Goal: Task Accomplishment & Management: Complete application form

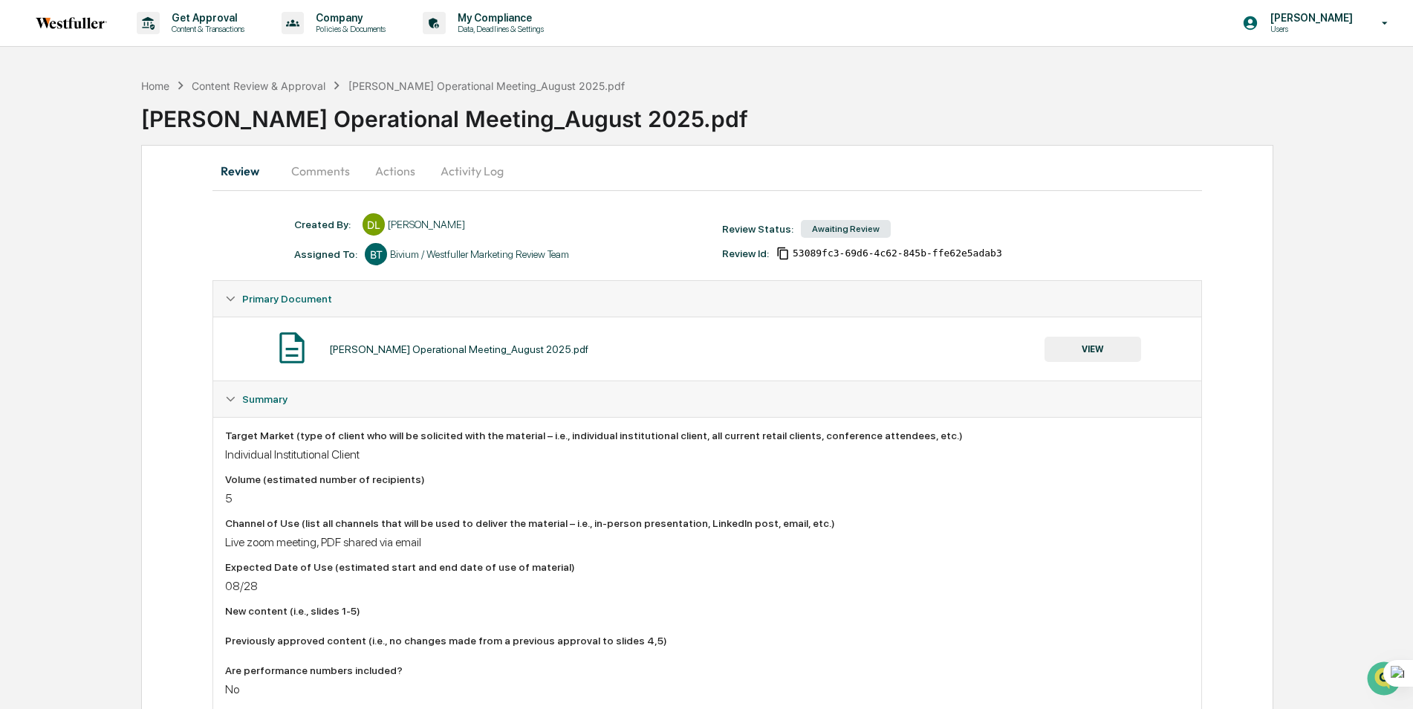
click at [1073, 345] on button "VIEW" at bounding box center [1092, 348] width 97 height 25
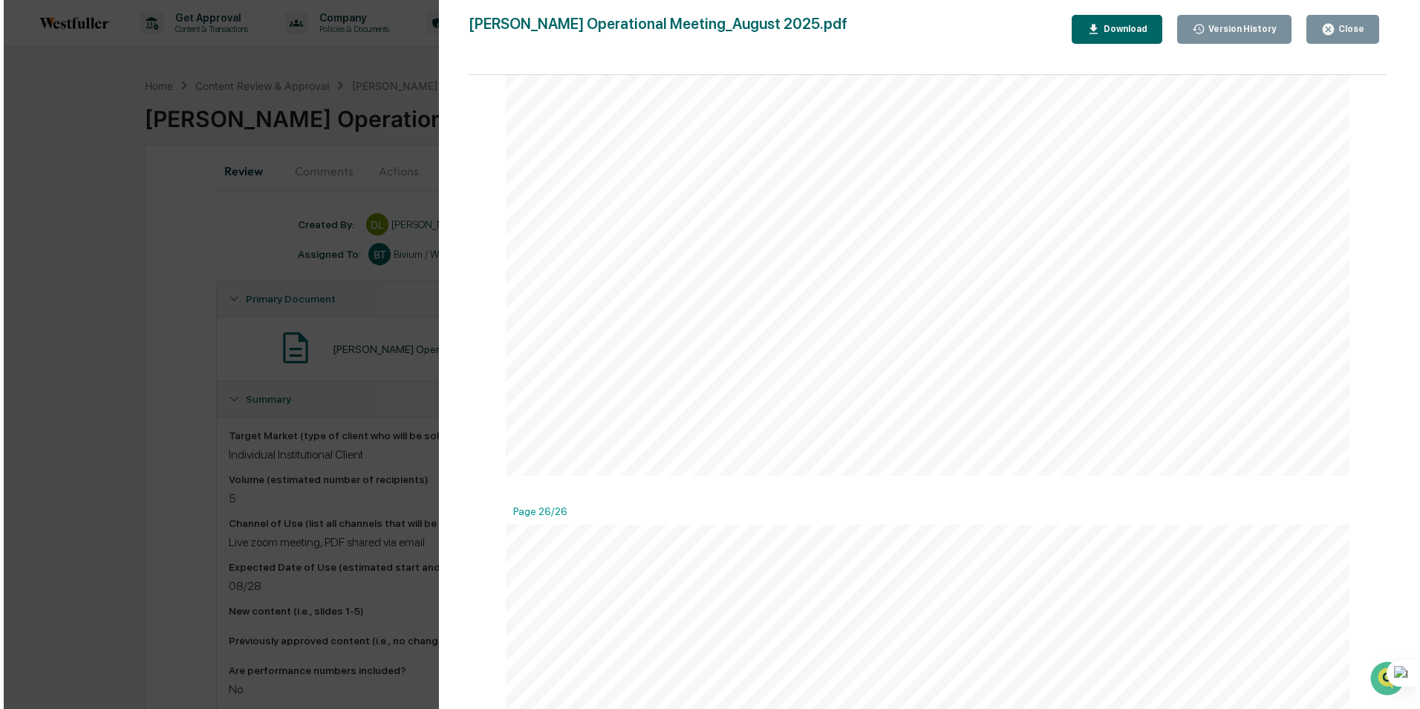
scroll to position [12924, 0]
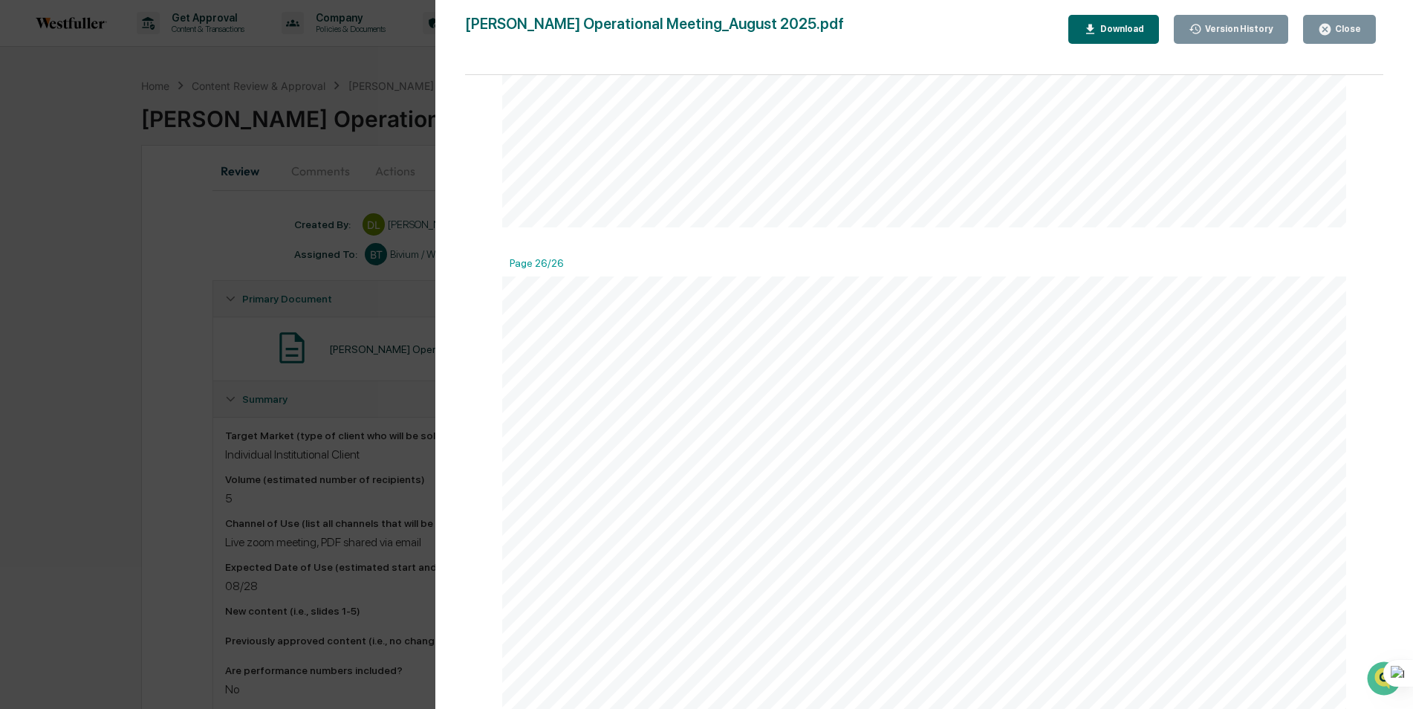
click at [178, 311] on div "Version History [DATE] 05:38 PM [PERSON_NAME] [DATE] 01:48 AM [PERSON_NAME] [PE…" at bounding box center [706, 354] width 1413 height 709
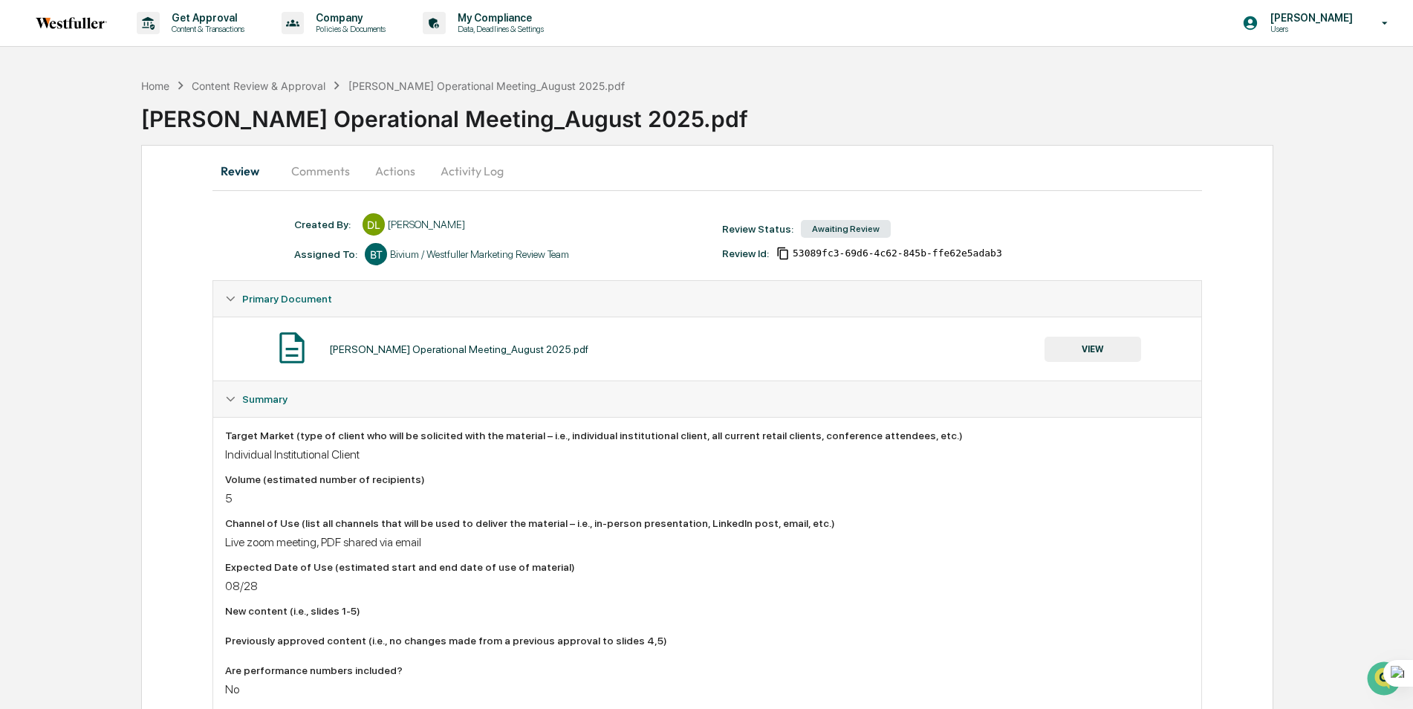
click at [317, 163] on button "Comments" at bounding box center [320, 171] width 82 height 36
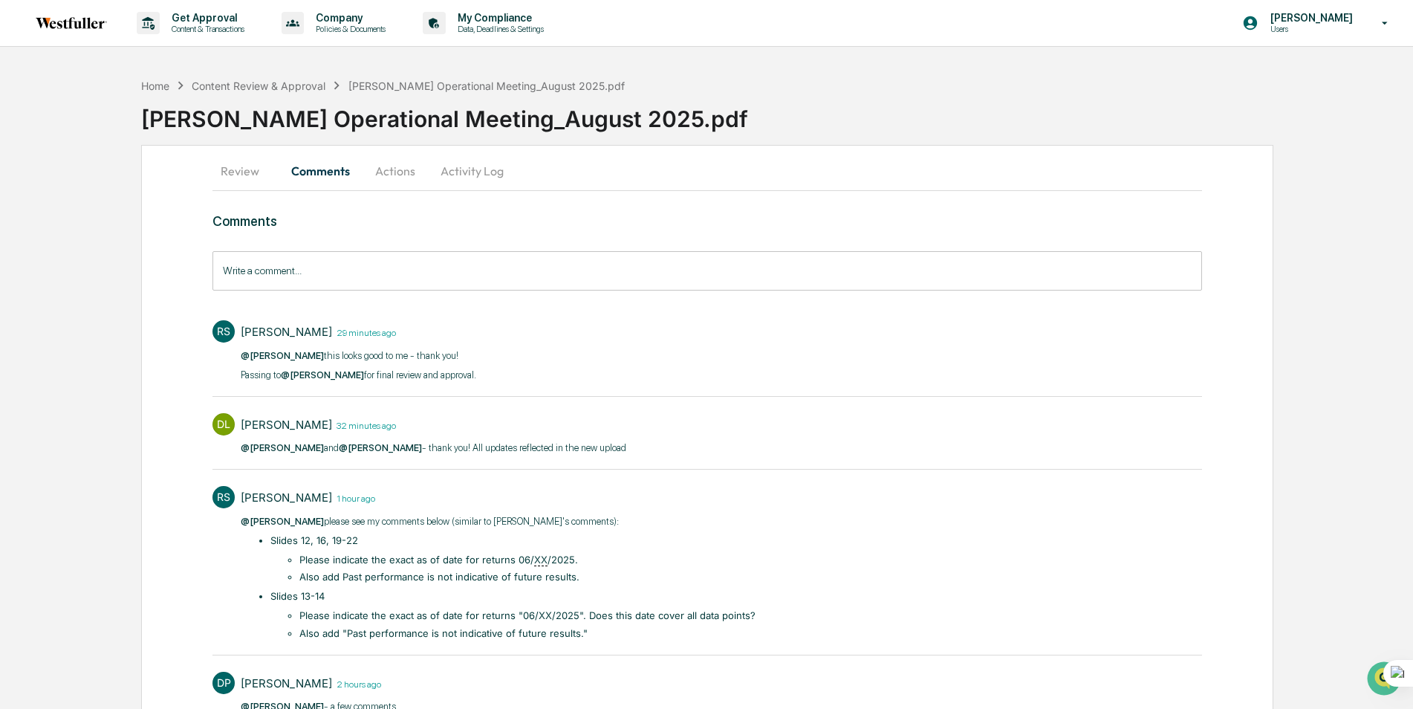
click at [386, 179] on button "Actions" at bounding box center [395, 171] width 67 height 36
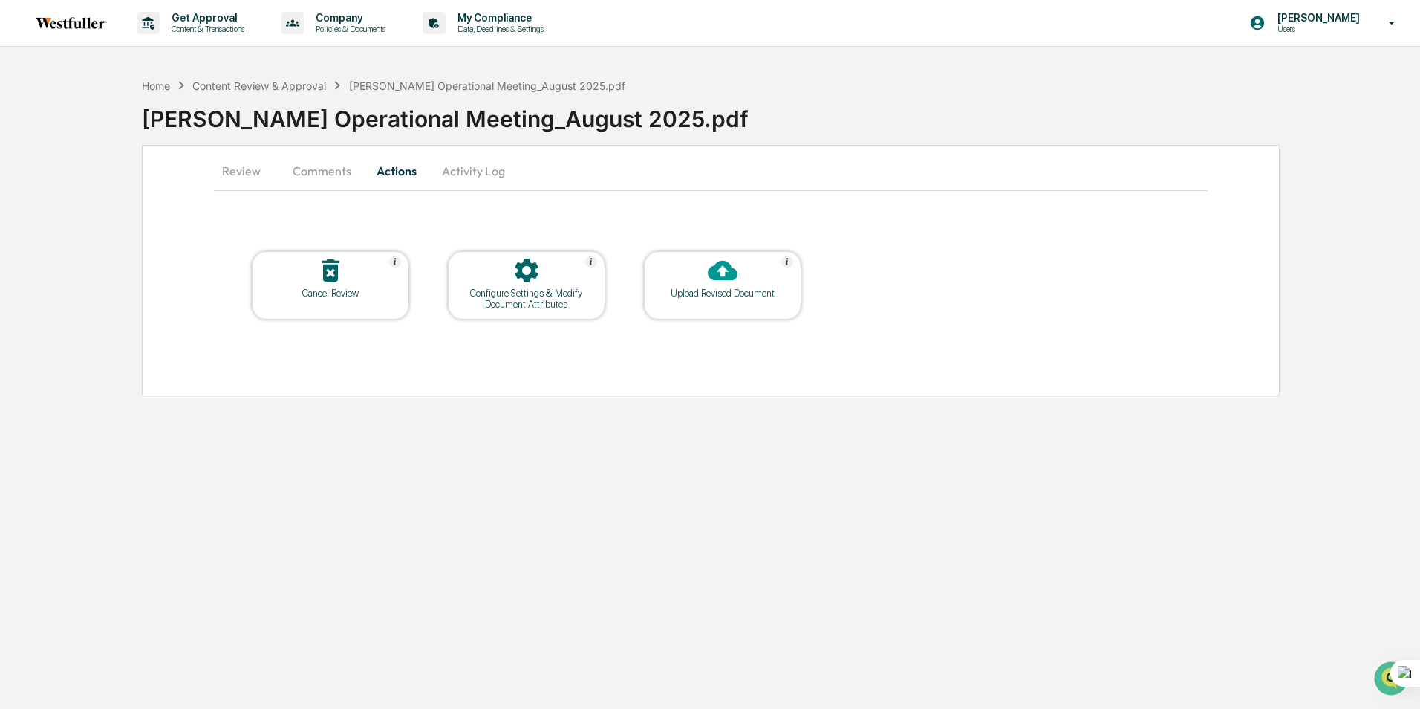
click at [330, 169] on button "Comments" at bounding box center [322, 171] width 82 height 36
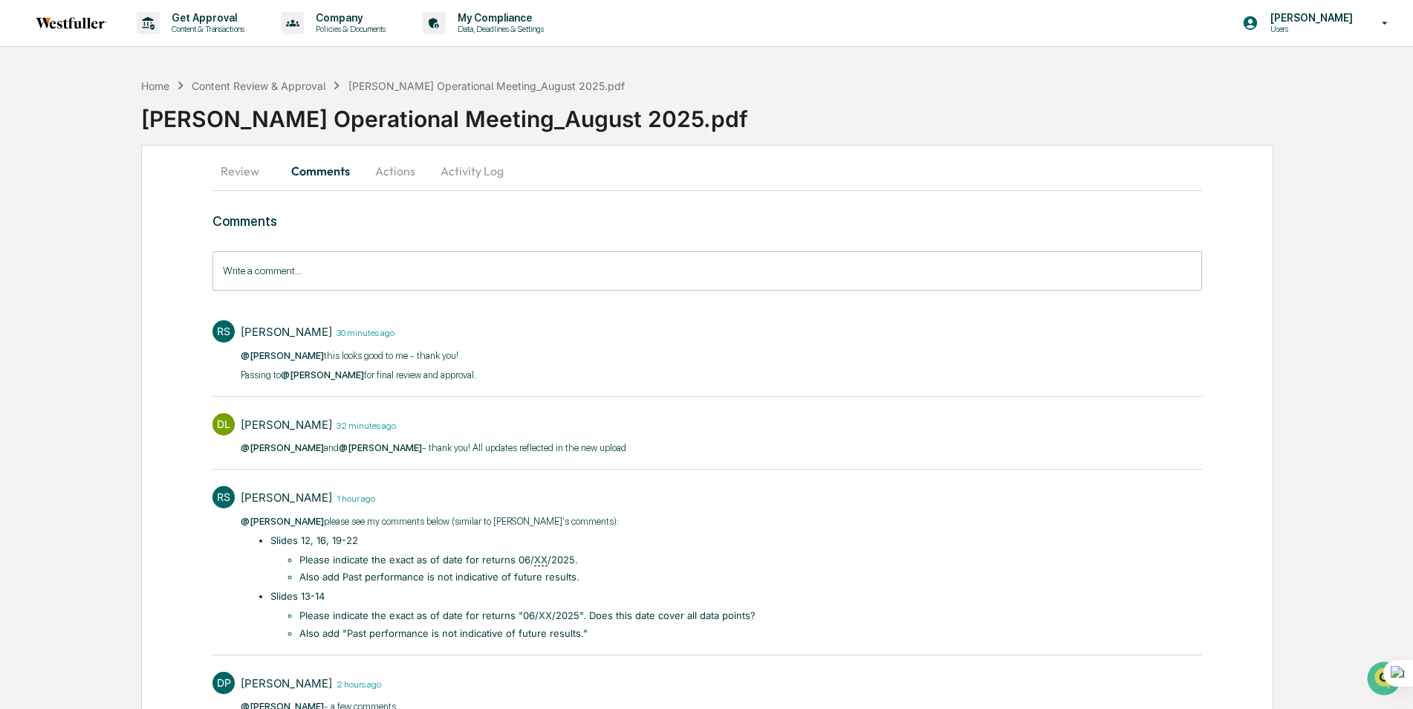
click at [258, 267] on input "Write a comment..." at bounding box center [706, 270] width 989 height 39
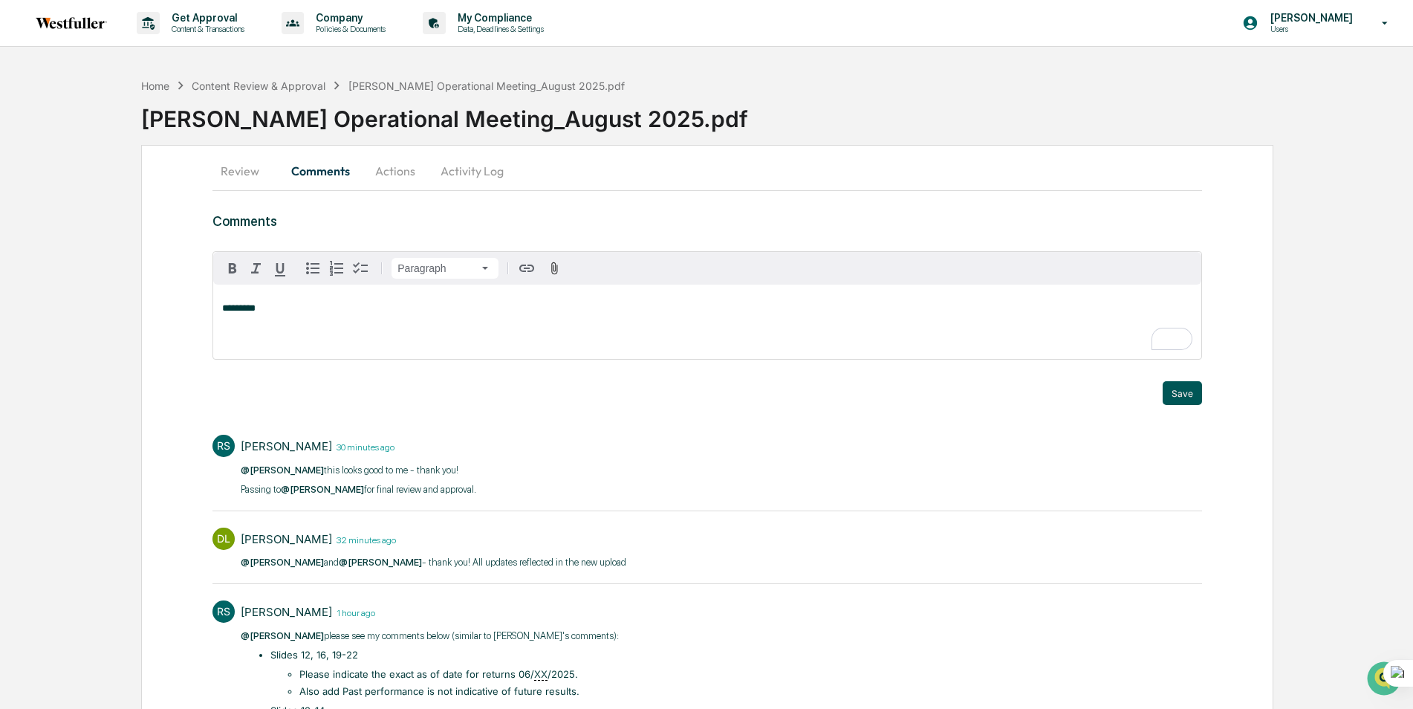
click at [1181, 398] on button "Save" at bounding box center [1181, 393] width 39 height 24
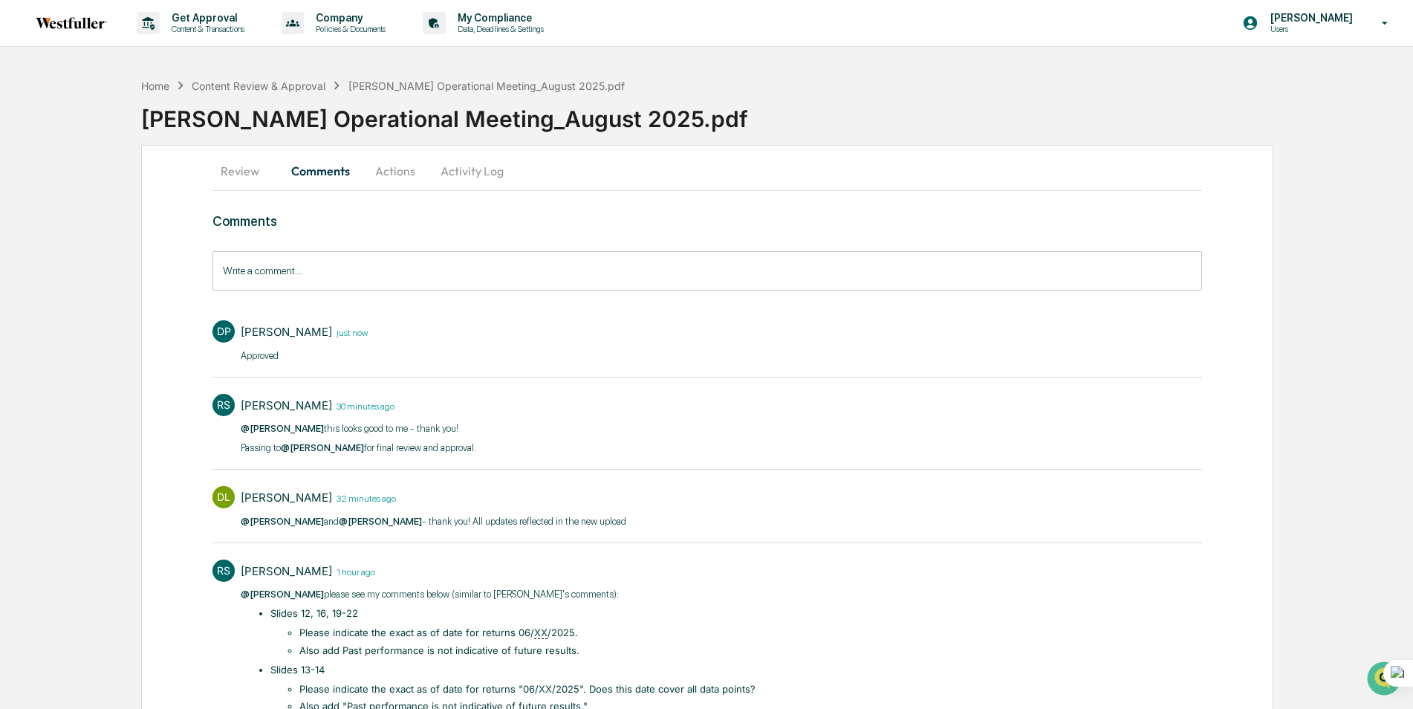
click at [257, 166] on button "Review" at bounding box center [245, 171] width 67 height 36
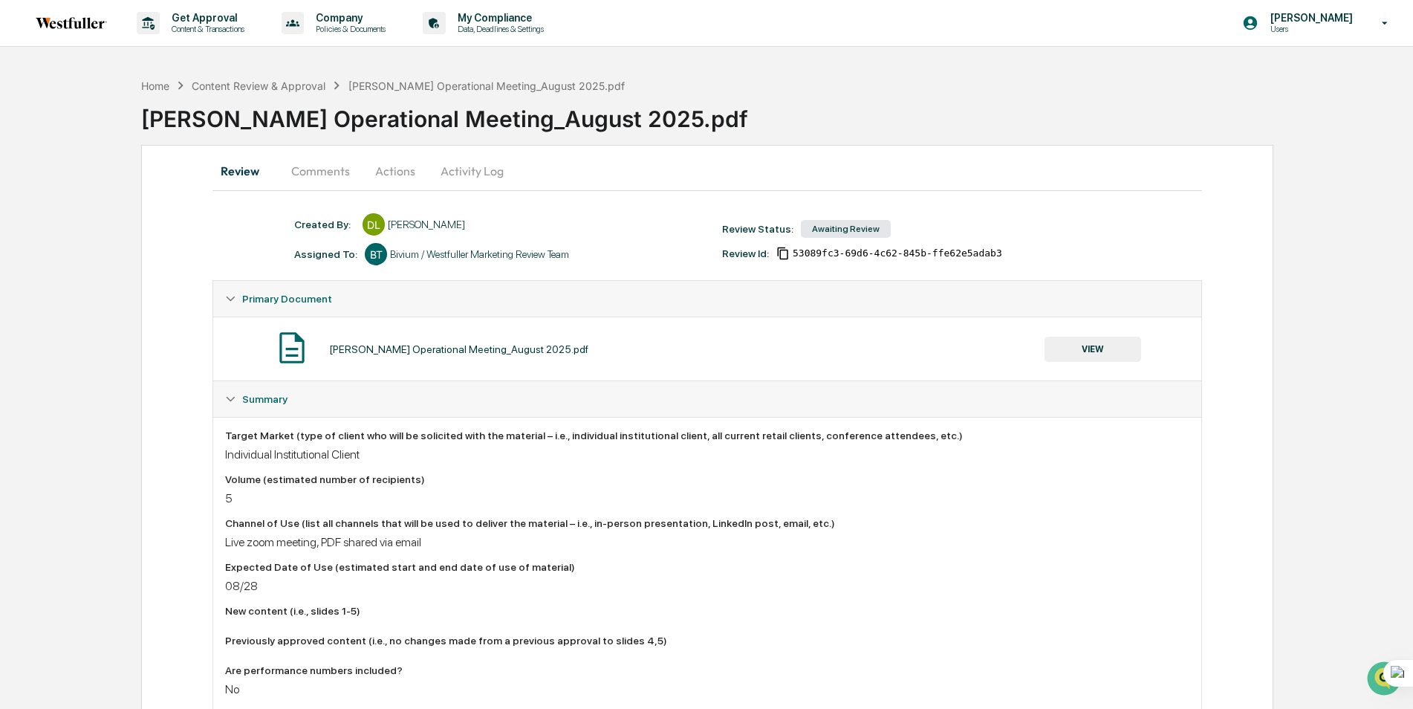
click at [317, 172] on button "Comments" at bounding box center [320, 171] width 82 height 36
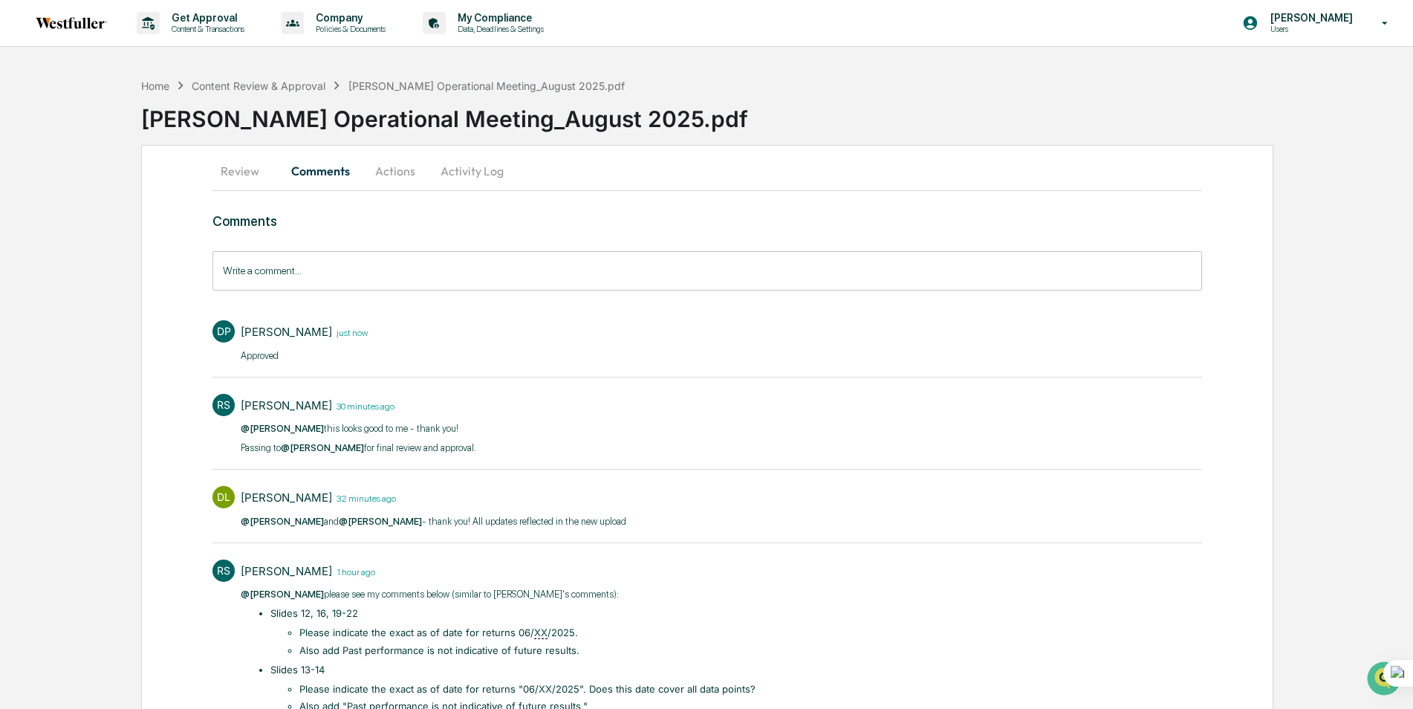
click at [388, 169] on button "Actions" at bounding box center [395, 171] width 67 height 36
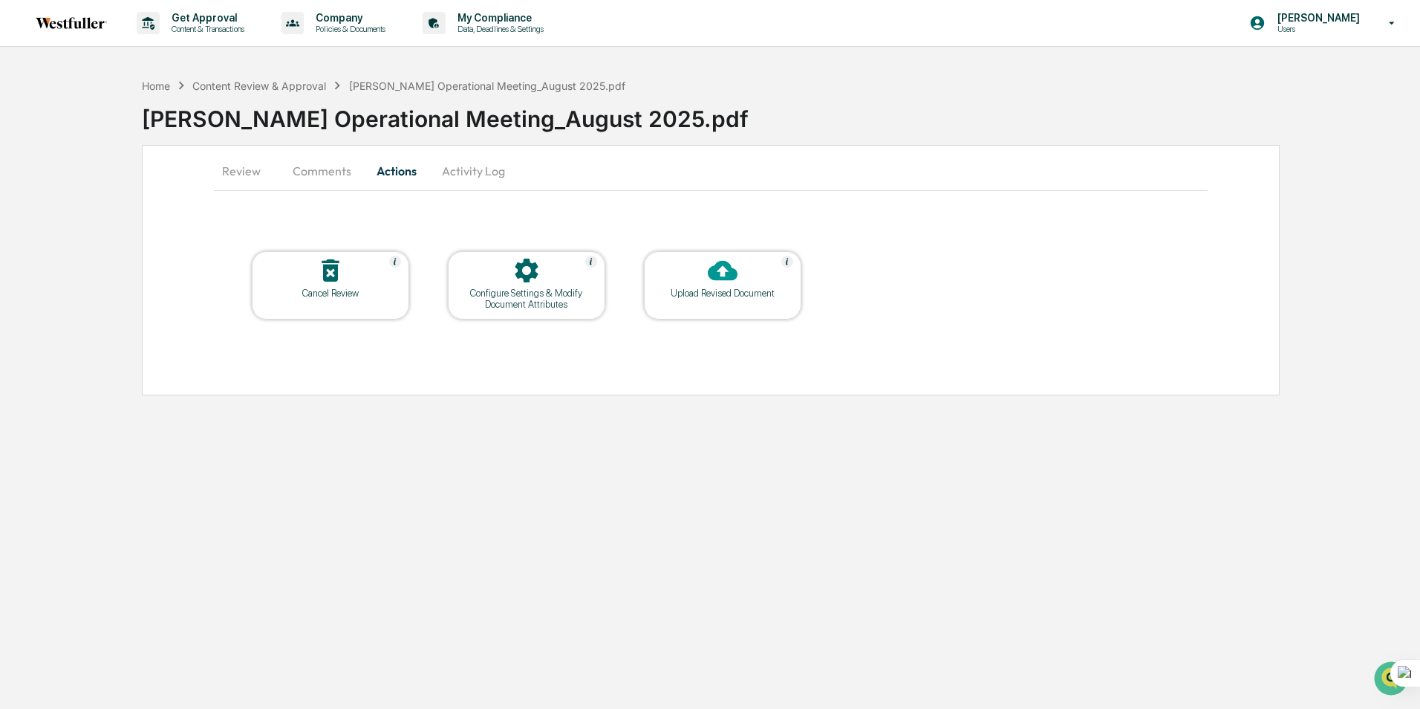
click at [476, 168] on button "Activity Log" at bounding box center [473, 171] width 87 height 36
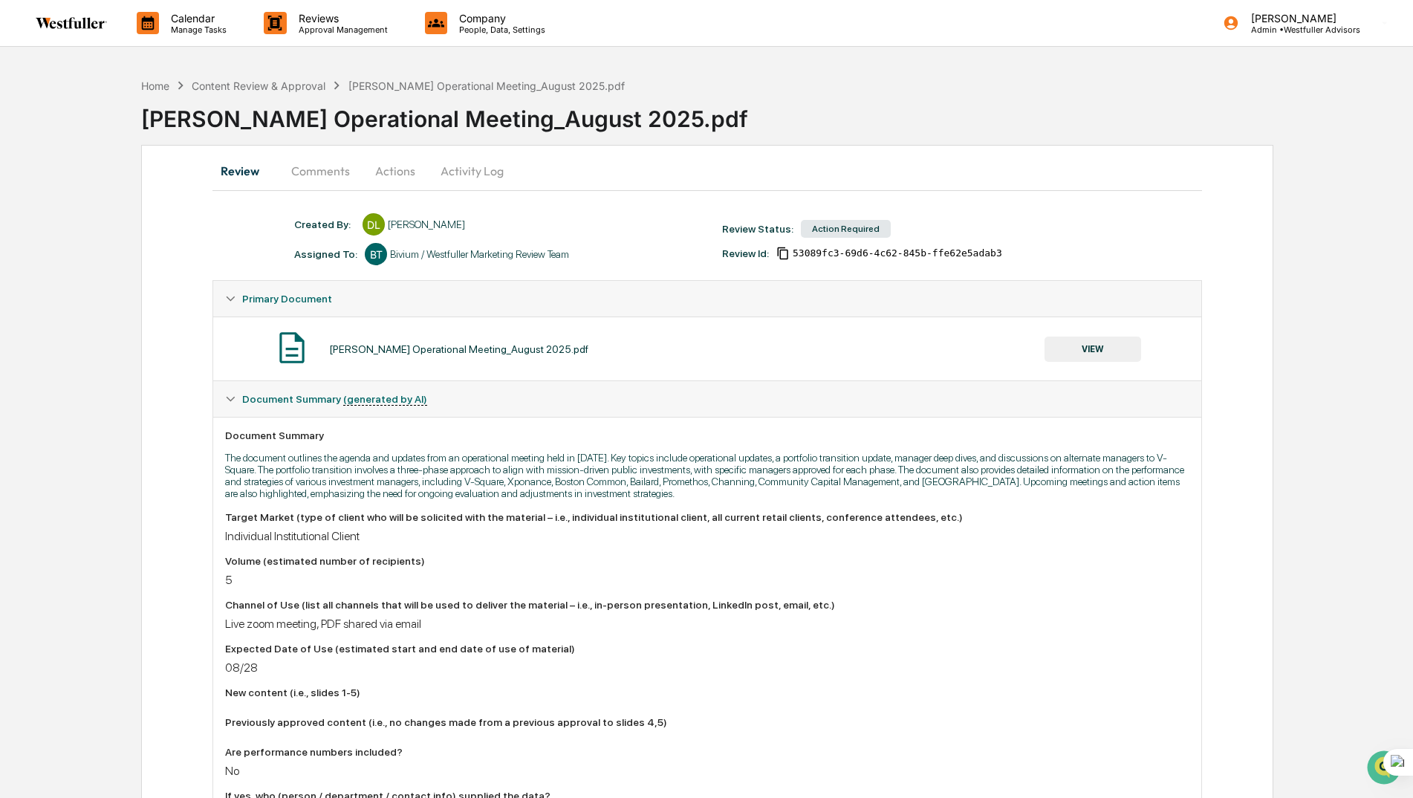
click at [305, 166] on button "Comments" at bounding box center [320, 171] width 82 height 36
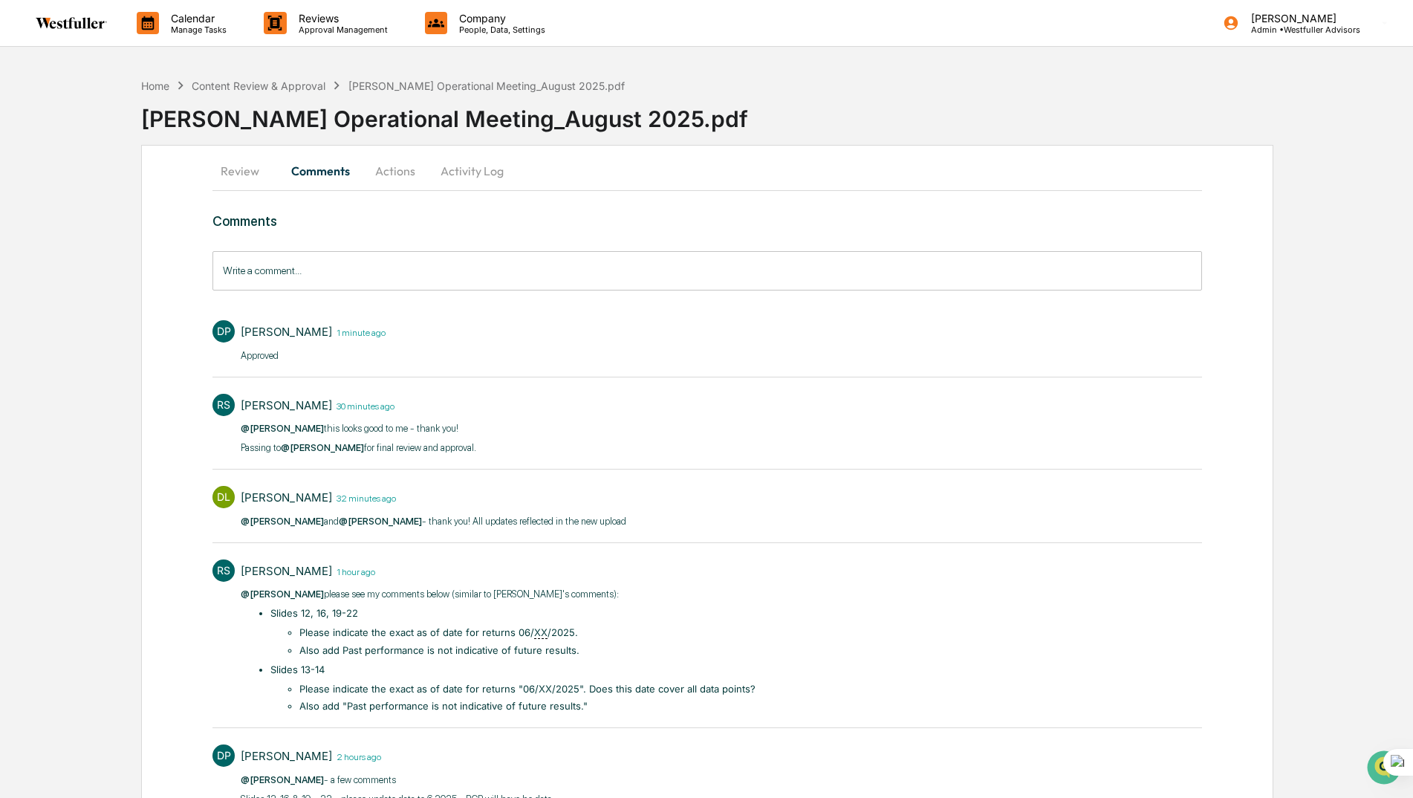
click at [377, 168] on button "Actions" at bounding box center [395, 171] width 67 height 36
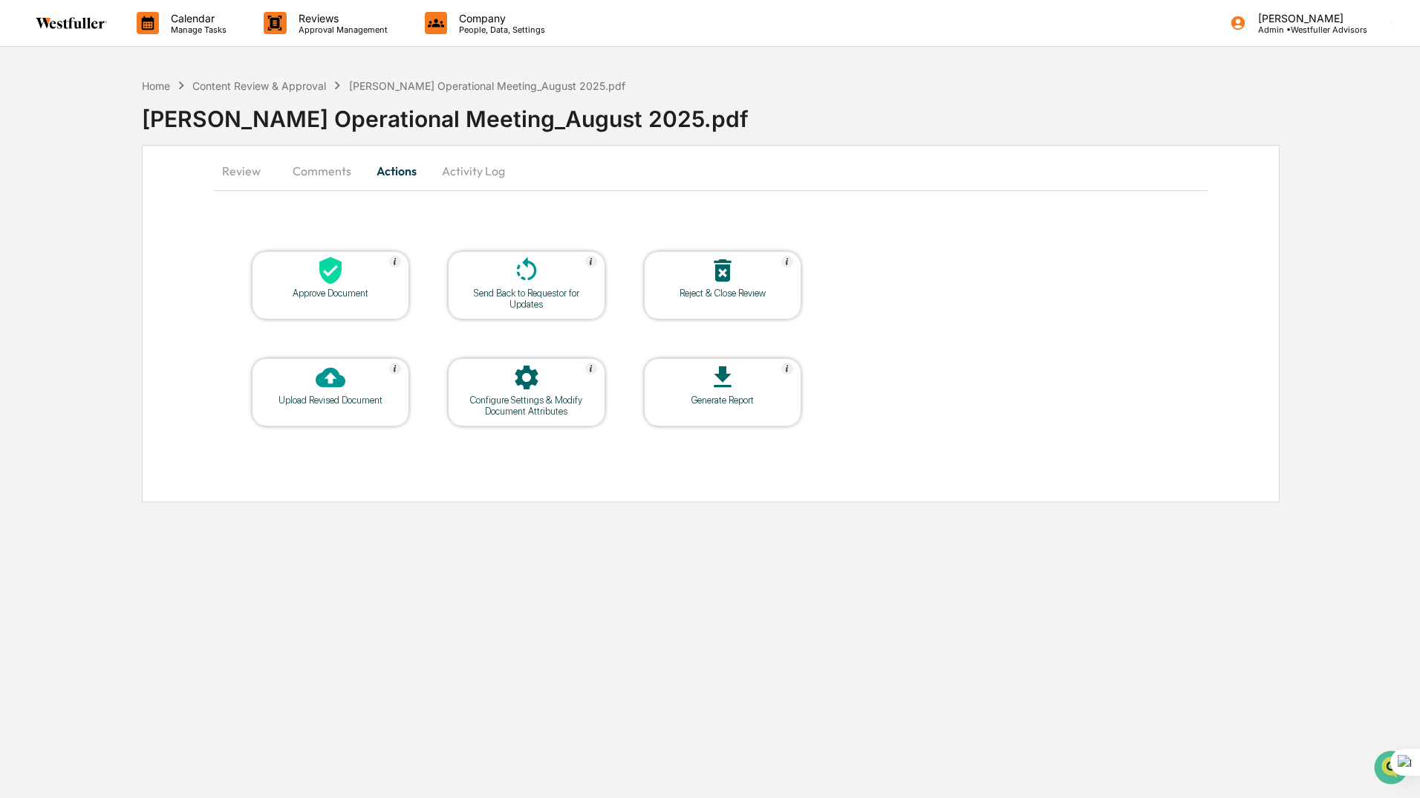
click at [335, 282] on icon at bounding box center [330, 270] width 22 height 27
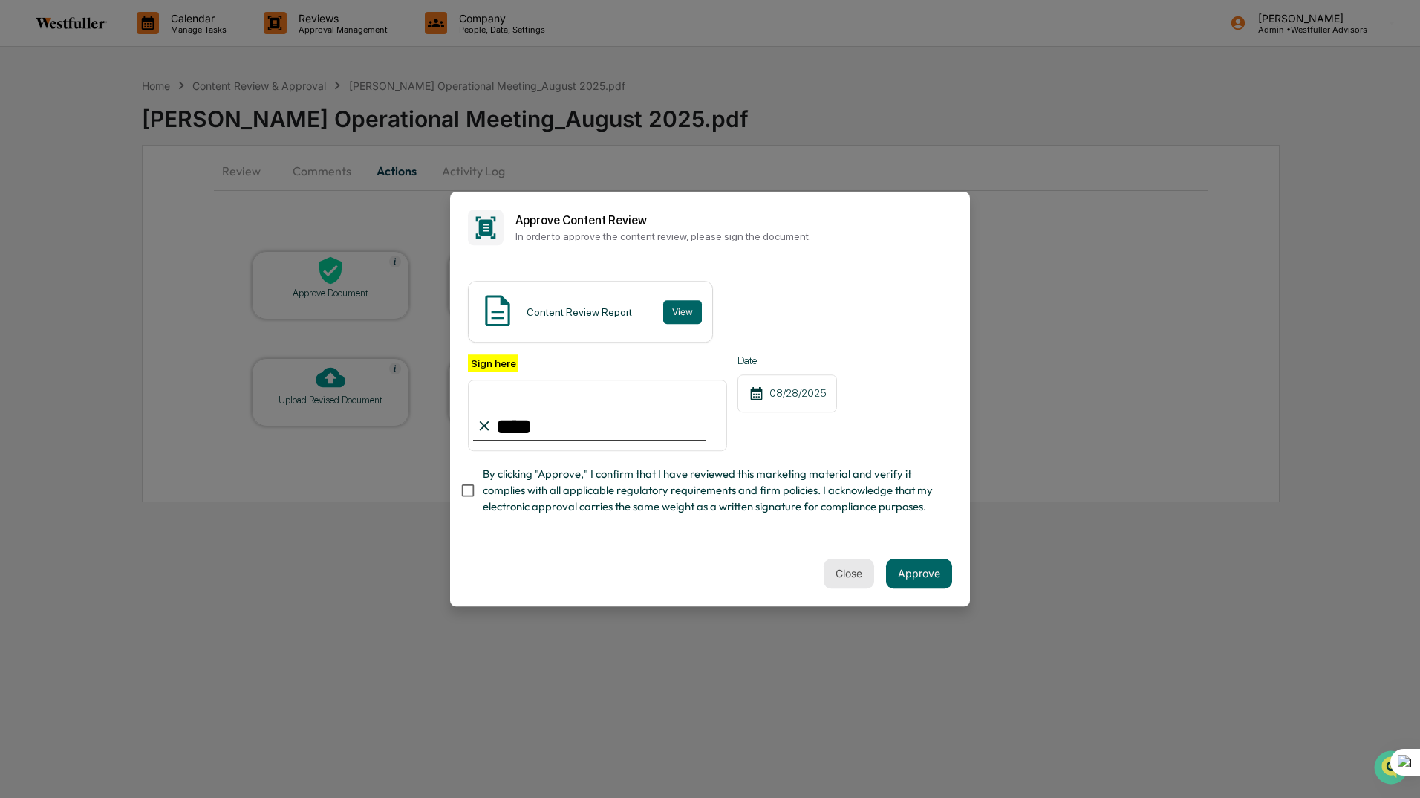
type input "****"
click at [837, 578] on button "Close" at bounding box center [849, 574] width 51 height 30
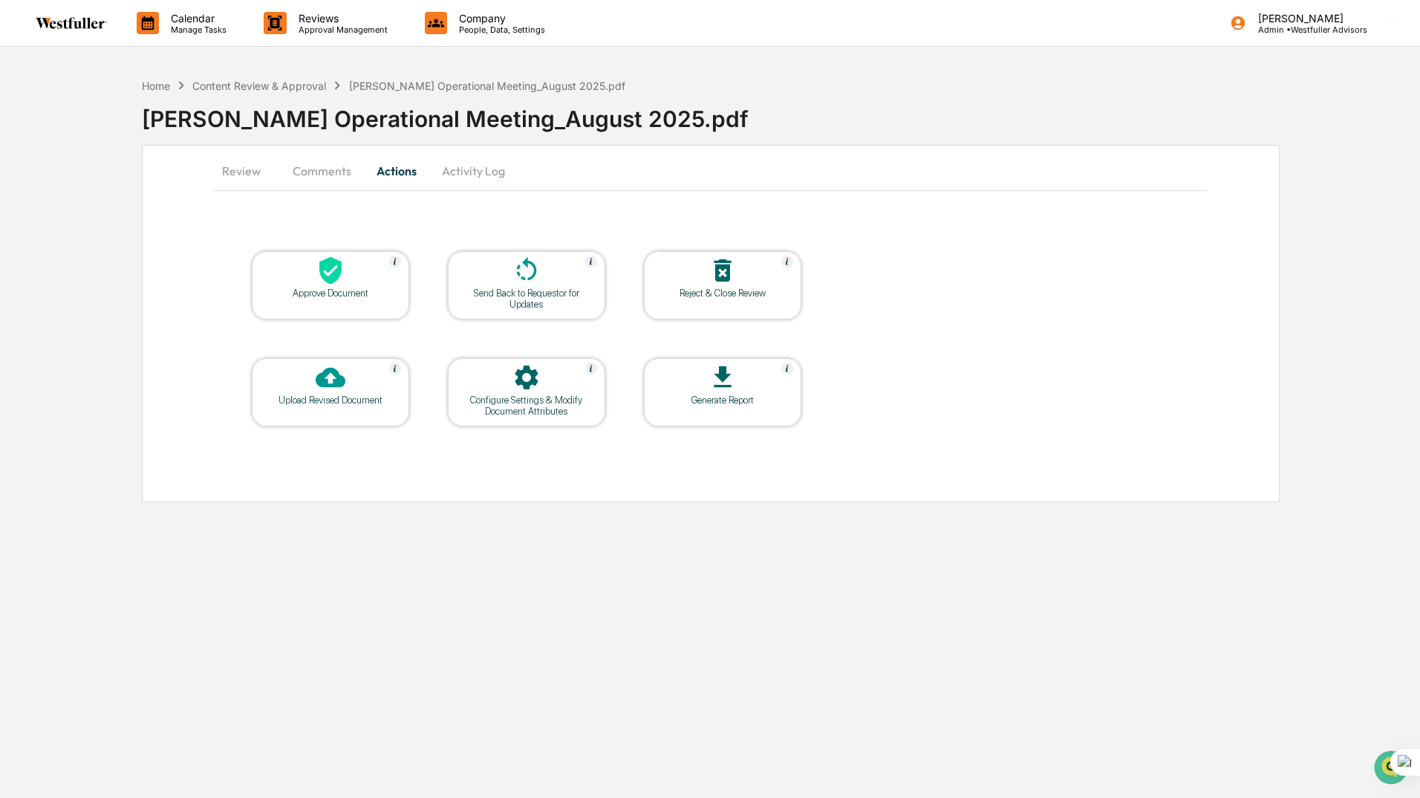
click at [310, 174] on button "Comments" at bounding box center [322, 171] width 82 height 36
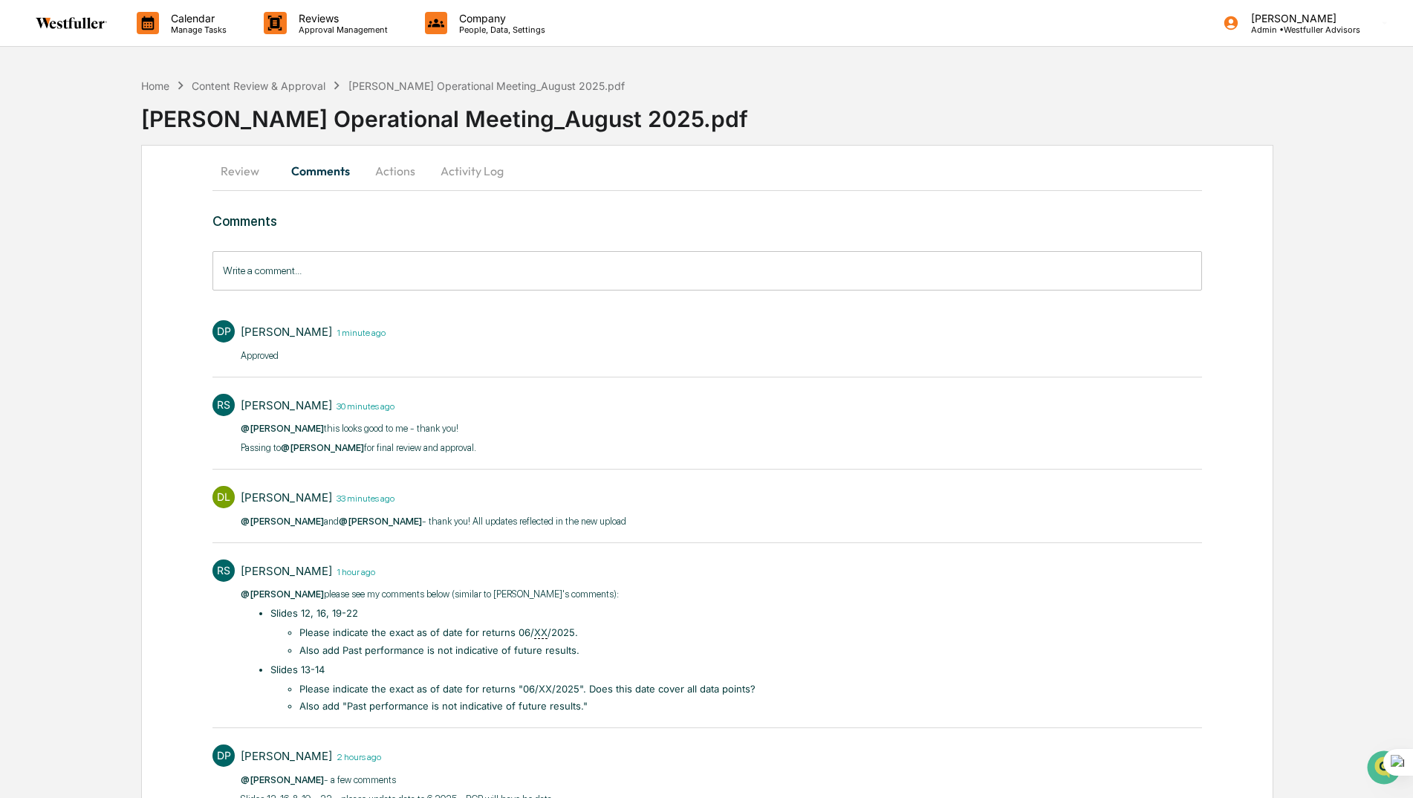
click at [392, 161] on button "Actions" at bounding box center [395, 171] width 67 height 36
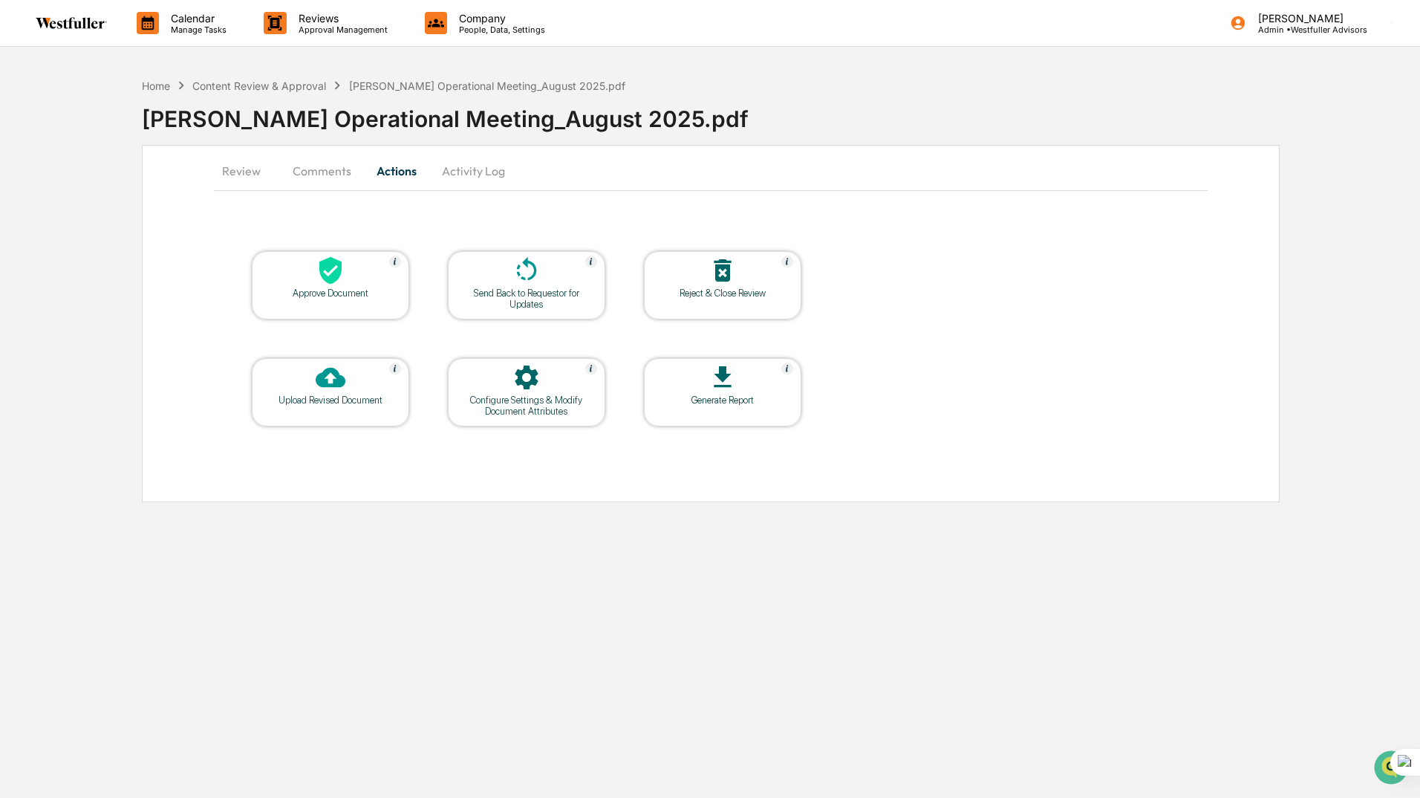
click at [332, 294] on div "Approve Document" at bounding box center [331, 292] width 134 height 11
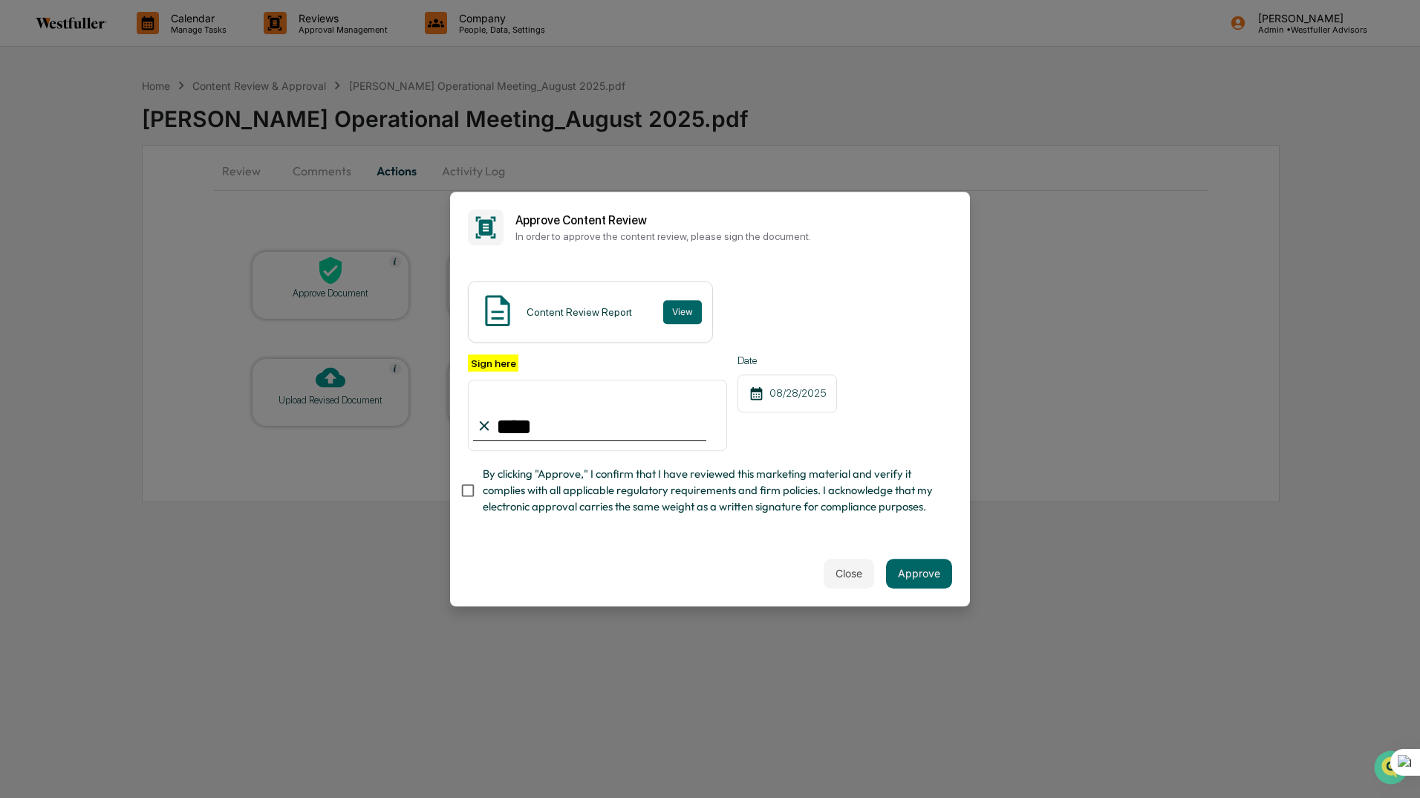
click at [561, 416] on input "****" at bounding box center [597, 415] width 259 height 71
type input "**********"
click at [918, 574] on button "Approve" at bounding box center [919, 574] width 66 height 30
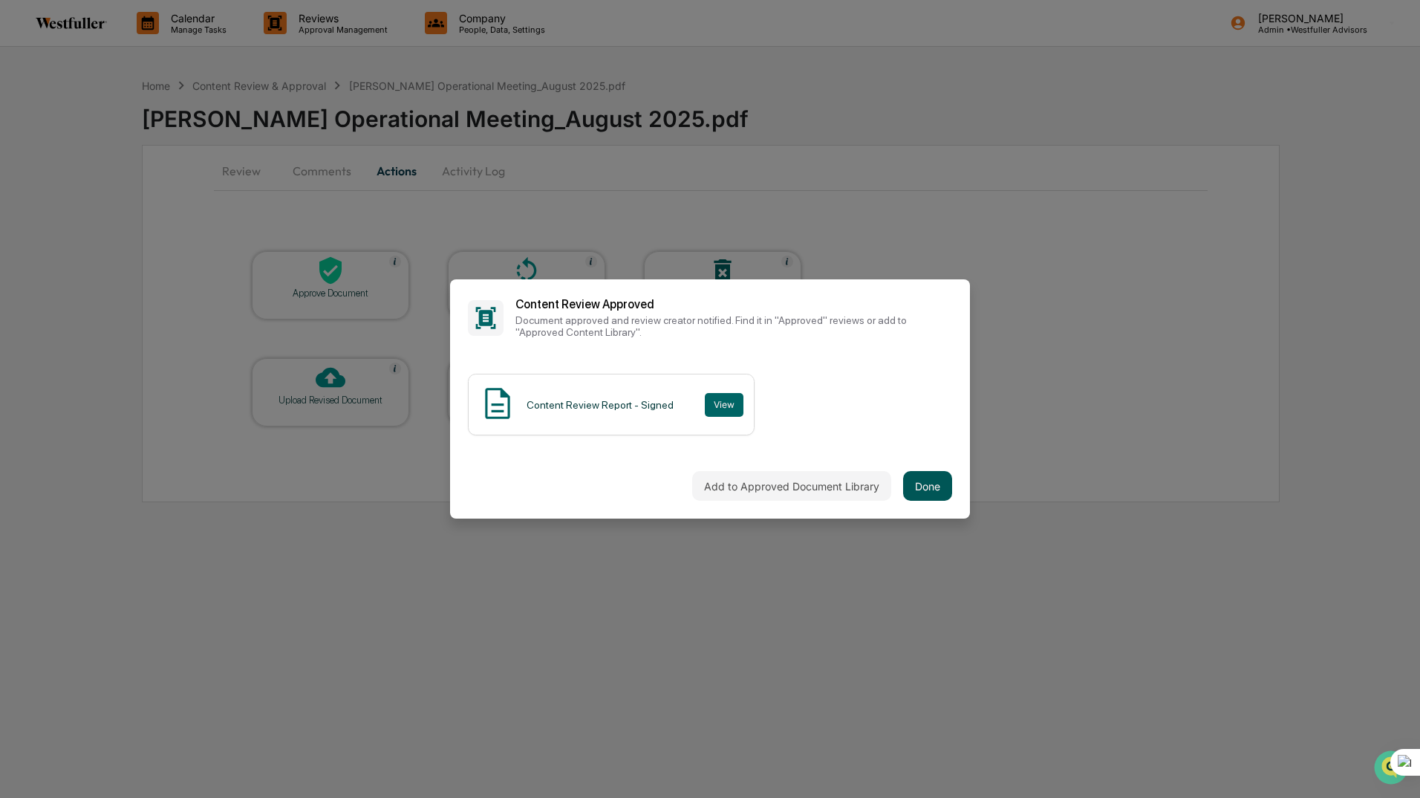
click at [922, 481] on button "Done" at bounding box center [927, 486] width 49 height 30
